Goal: Find specific page/section: Find specific page/section

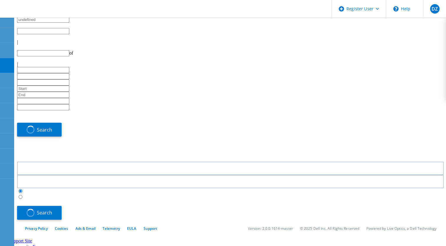
type input "1"
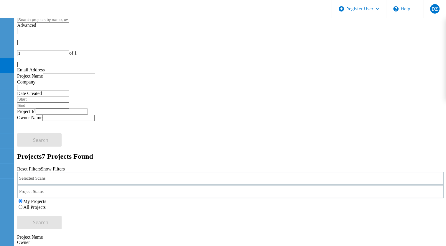
click at [46, 204] on label "All Projects" at bounding box center [34, 206] width 22 height 5
click at [22, 205] on input "All Projects" at bounding box center [21, 207] width 4 height 4
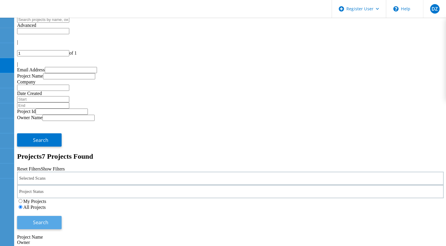
click at [62, 216] on button "Search" at bounding box center [39, 222] width 44 height 13
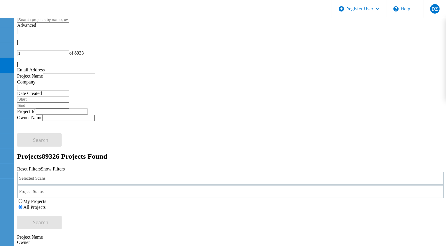
click at [117, 171] on div "Selected Scans" at bounding box center [230, 177] width 426 height 13
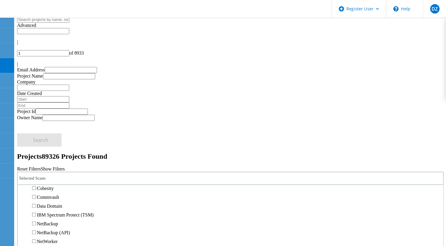
scroll to position [229, 0]
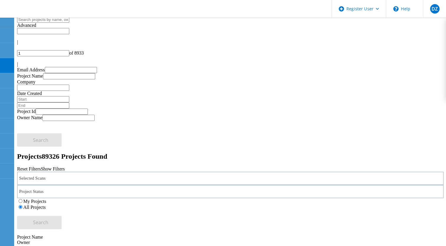
click at [130, 171] on div "Selected Scans" at bounding box center [230, 177] width 426 height 13
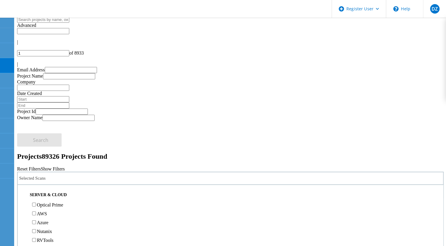
click at [130, 171] on div "Selected Scans" at bounding box center [230, 177] width 426 height 13
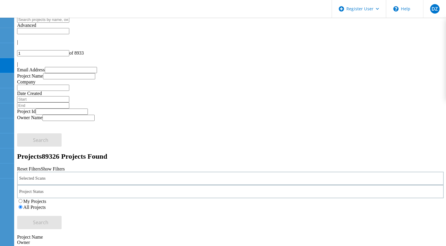
click at [46, 179] on icon at bounding box center [46, 179] width 0 height 0
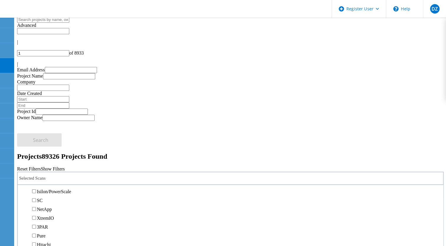
scroll to position [163, 0]
click at [71, 187] on label "Isilon/PowerScale" at bounding box center [54, 189] width 34 height 5
click at [36, 187] on input "Isilon/PowerScale" at bounding box center [34, 189] width 4 height 4
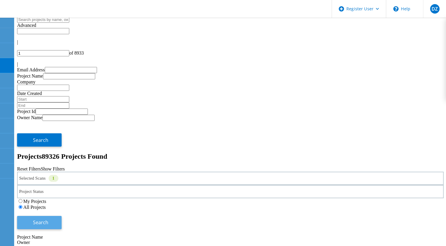
click at [48, 219] on span "Search" at bounding box center [40, 222] width 15 height 6
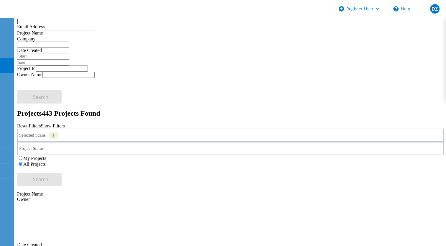
scroll to position [43, 0]
